Goal: Unclear: Browse casually

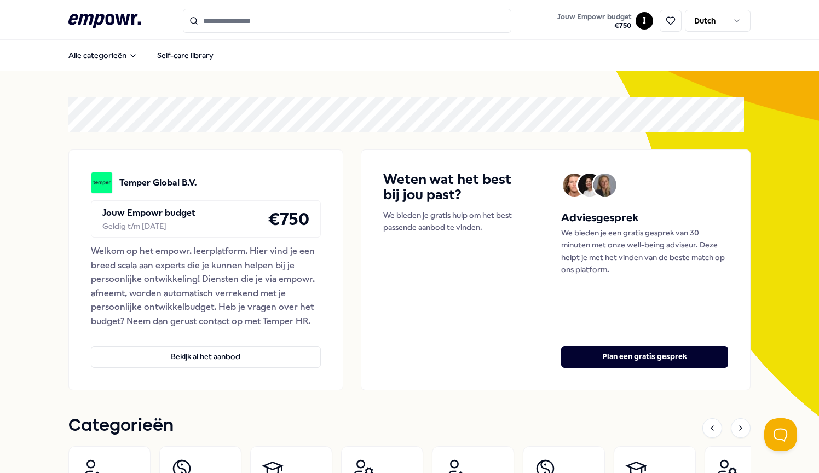
scroll to position [438, 0]
